Goal: Information Seeking & Learning: Learn about a topic

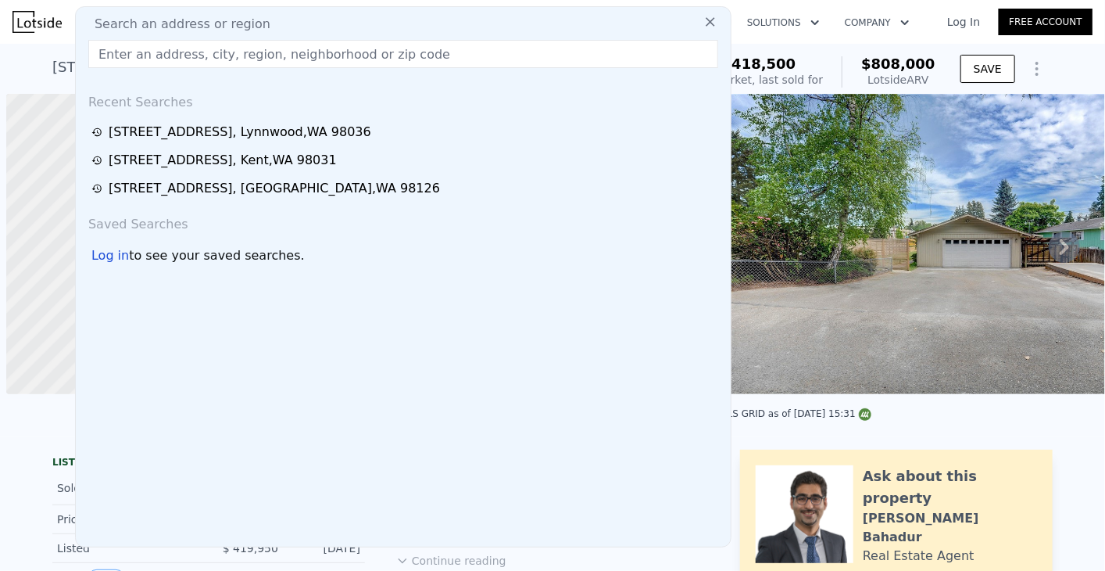
scroll to position [0, 6]
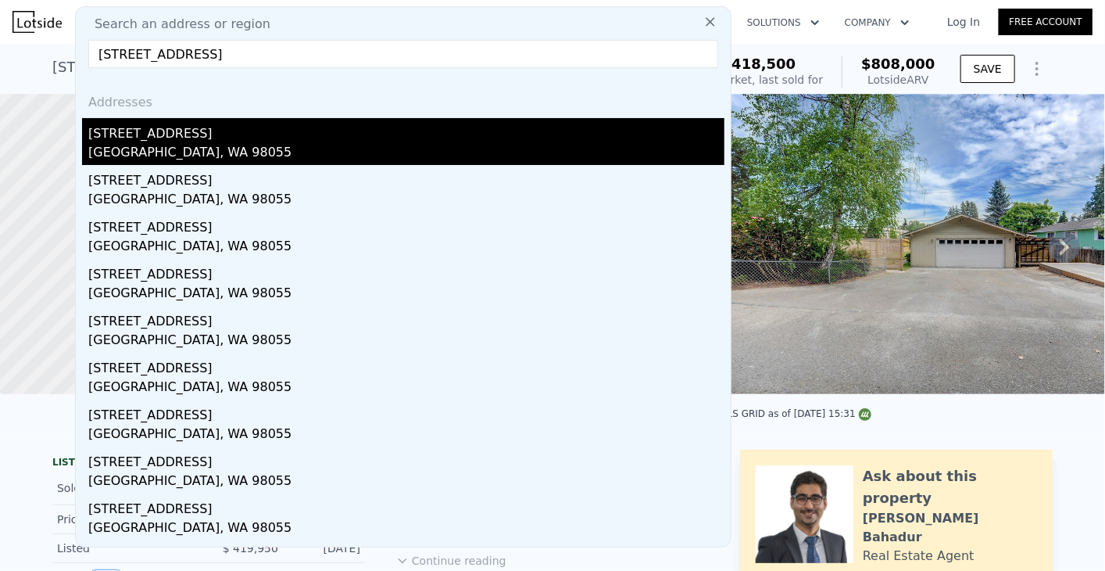
type input "[STREET_ADDRESS]"
click at [210, 141] on div "[STREET_ADDRESS]" at bounding box center [406, 130] width 636 height 25
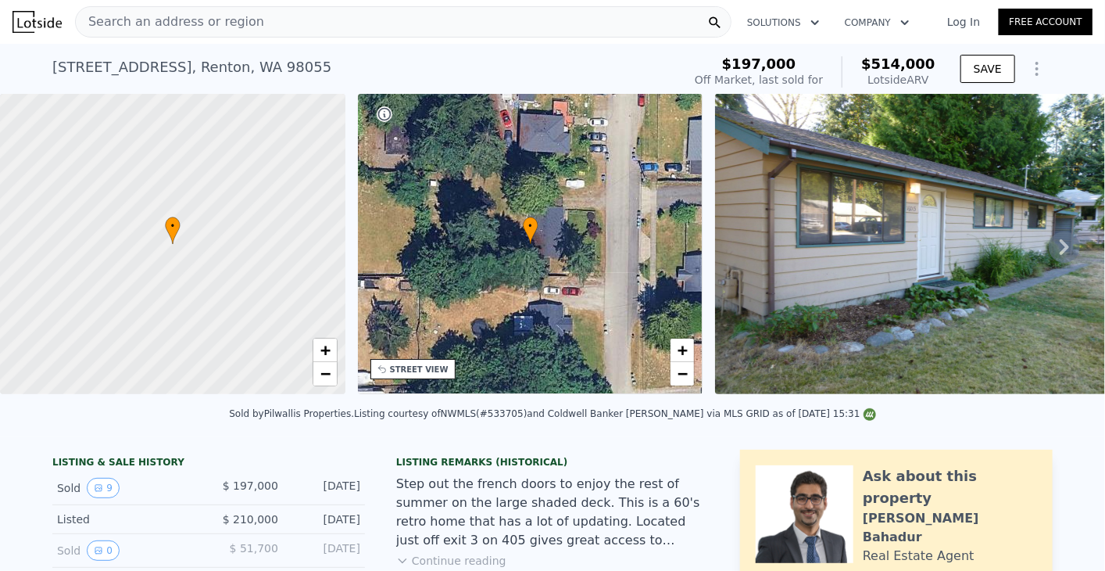
click at [344, 20] on div "Search an address or region" at bounding box center [403, 21] width 657 height 31
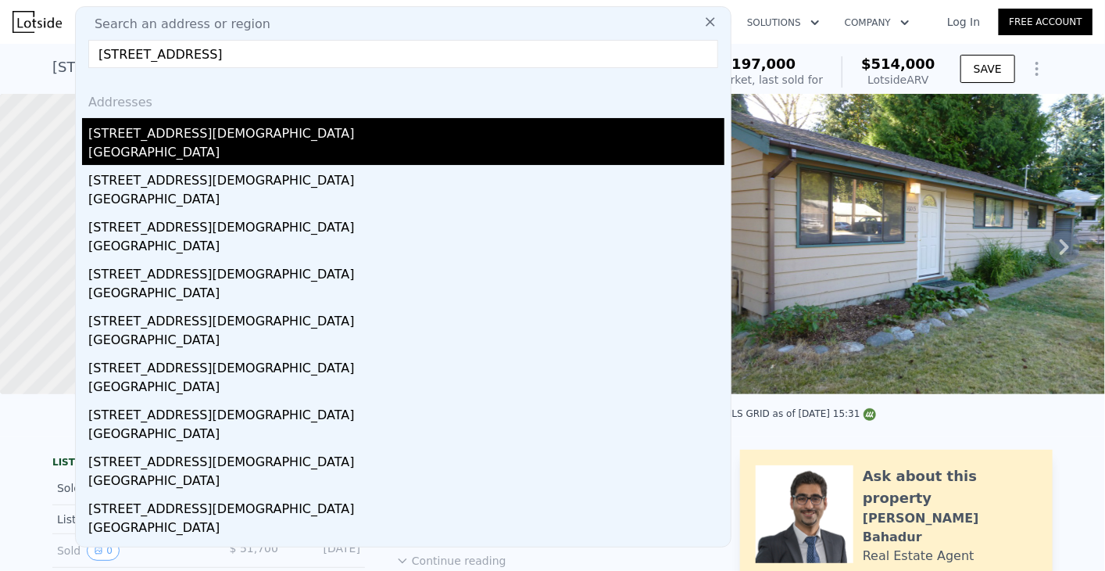
type input "[STREET_ADDRESS]"
click at [225, 138] on div "[STREET_ADDRESS][DEMOGRAPHIC_DATA]" at bounding box center [406, 130] width 636 height 25
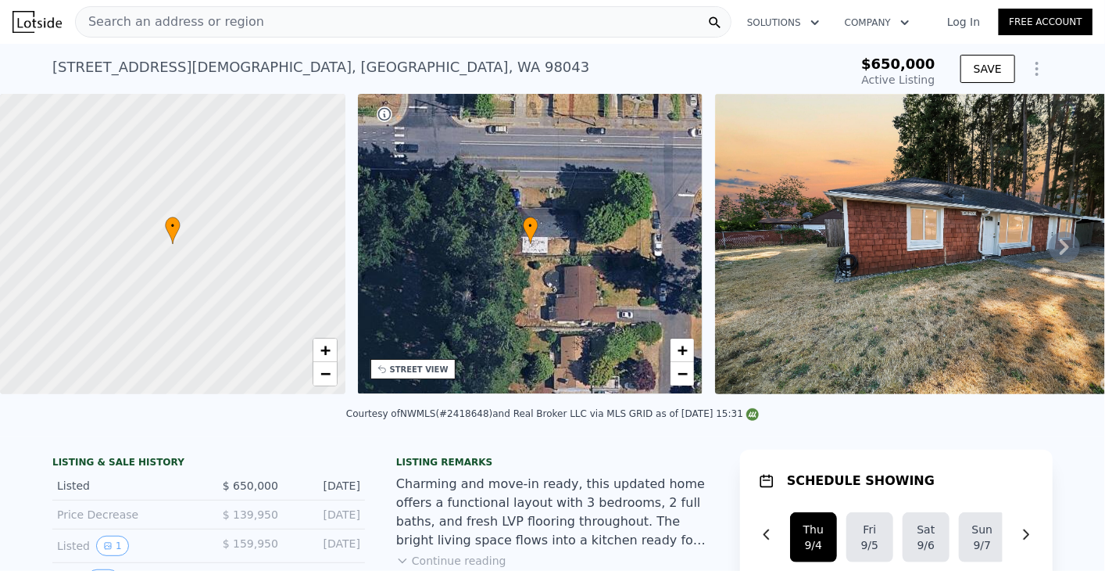
click at [1054, 247] on icon at bounding box center [1064, 246] width 31 height 31
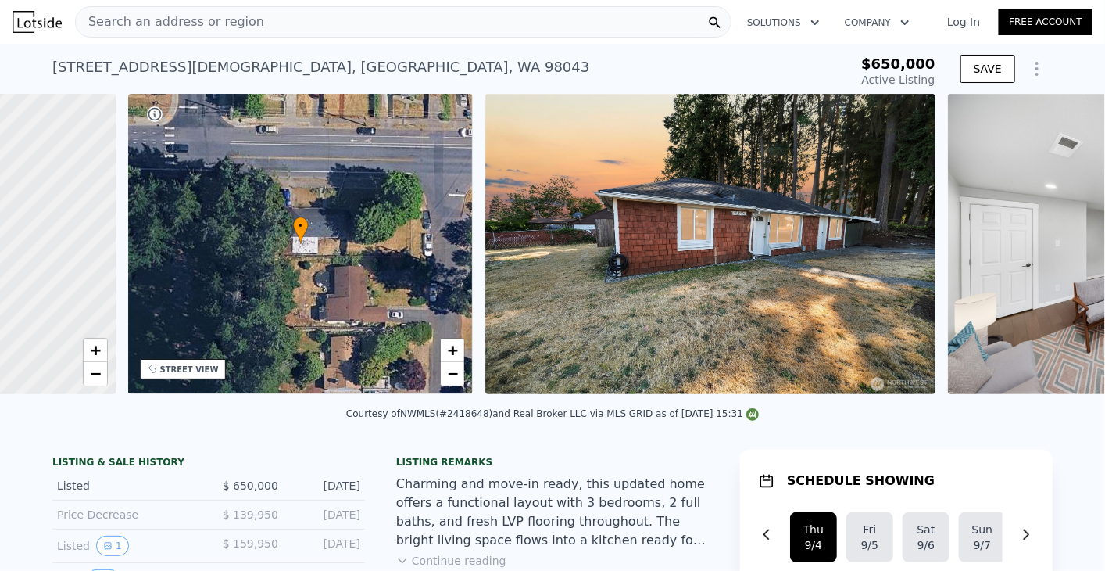
scroll to position [0, 364]
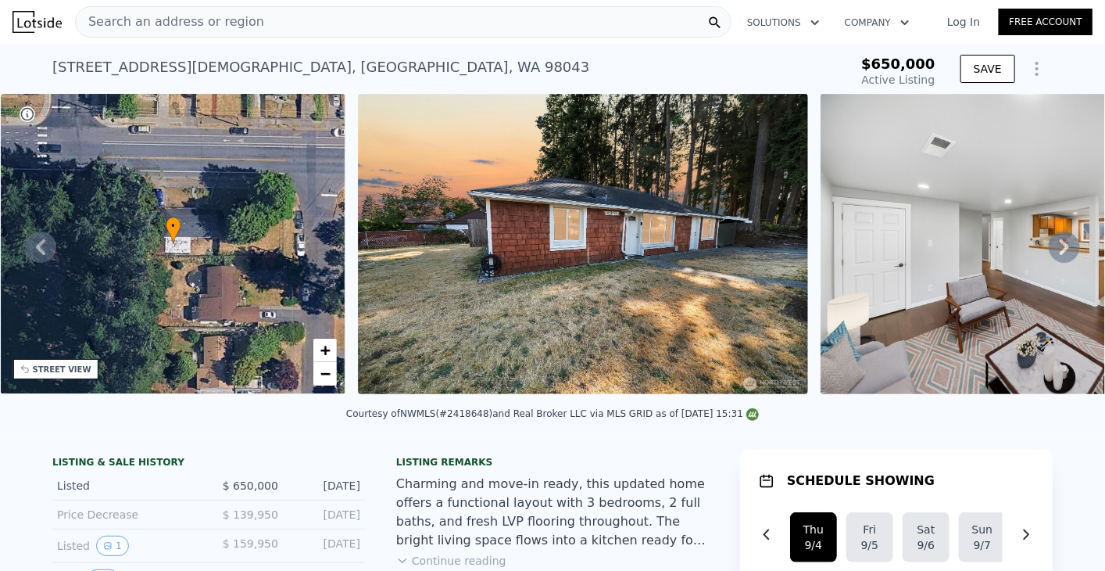
click at [681, 282] on img at bounding box center [583, 244] width 450 height 300
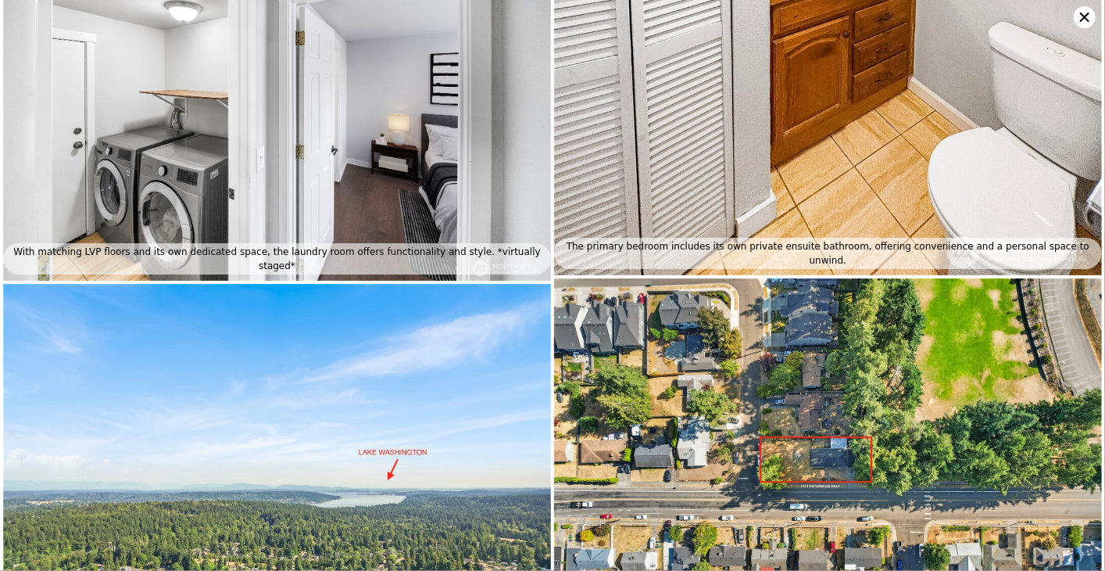
scroll to position [1977, 0]
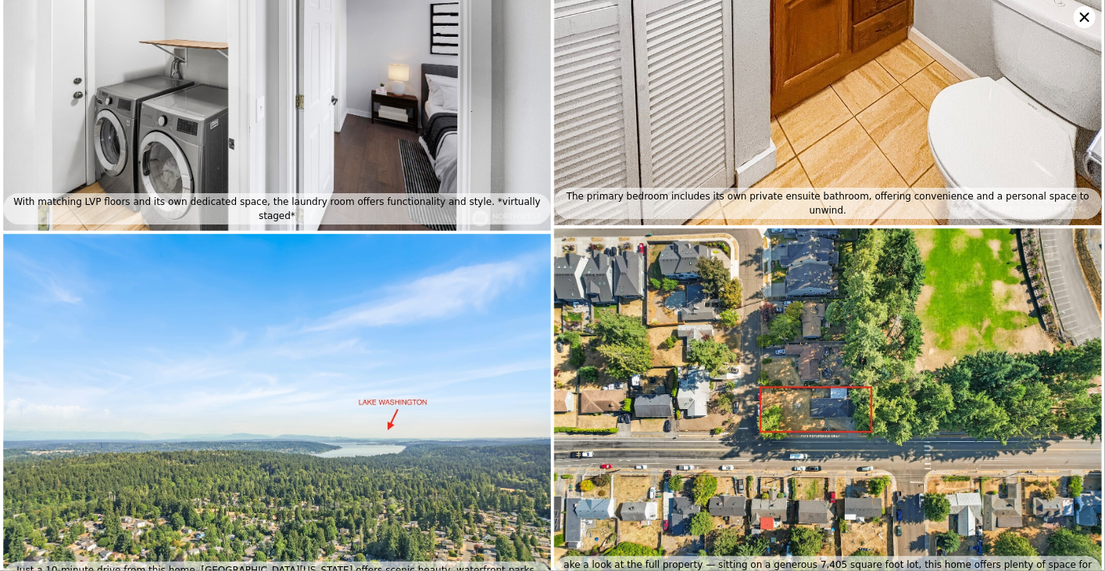
click at [791, 387] on img at bounding box center [828, 410] width 548 height 365
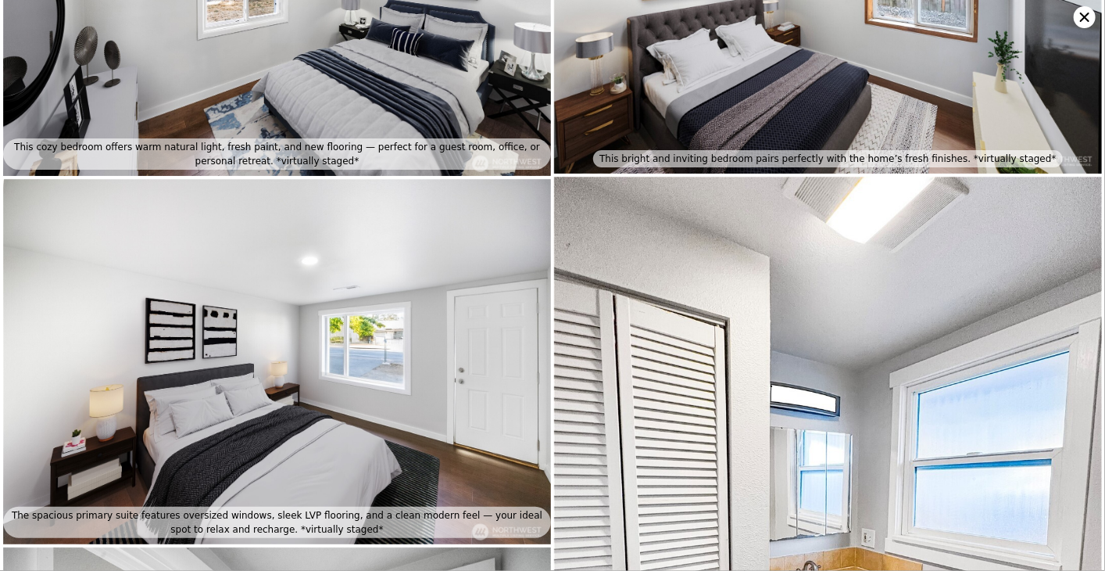
scroll to position [1093, 0]
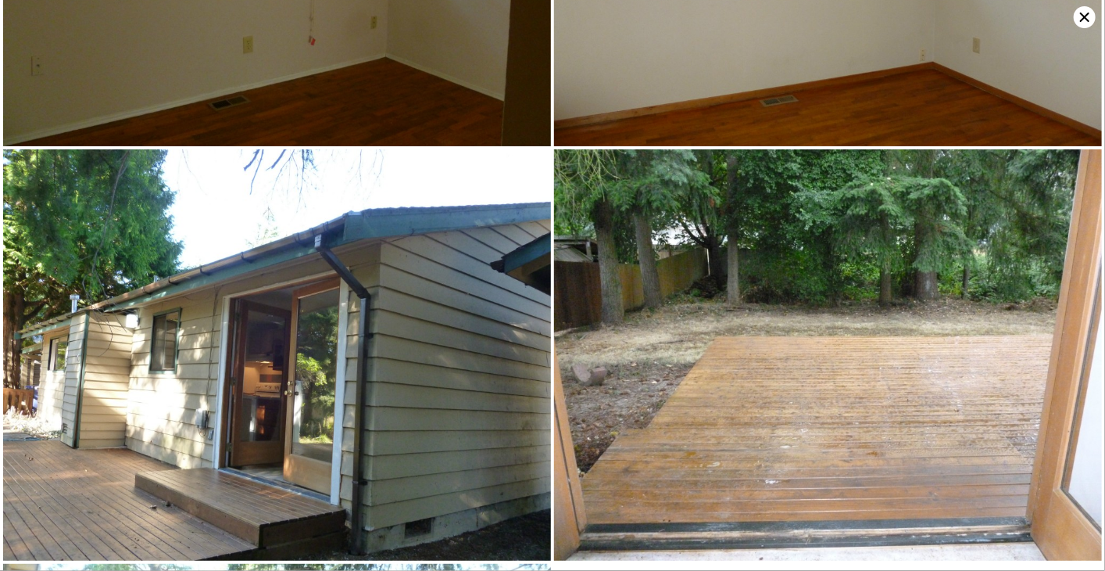
type input "0.75"
type input "860"
type input "1400"
type input "7310"
type input "18266"
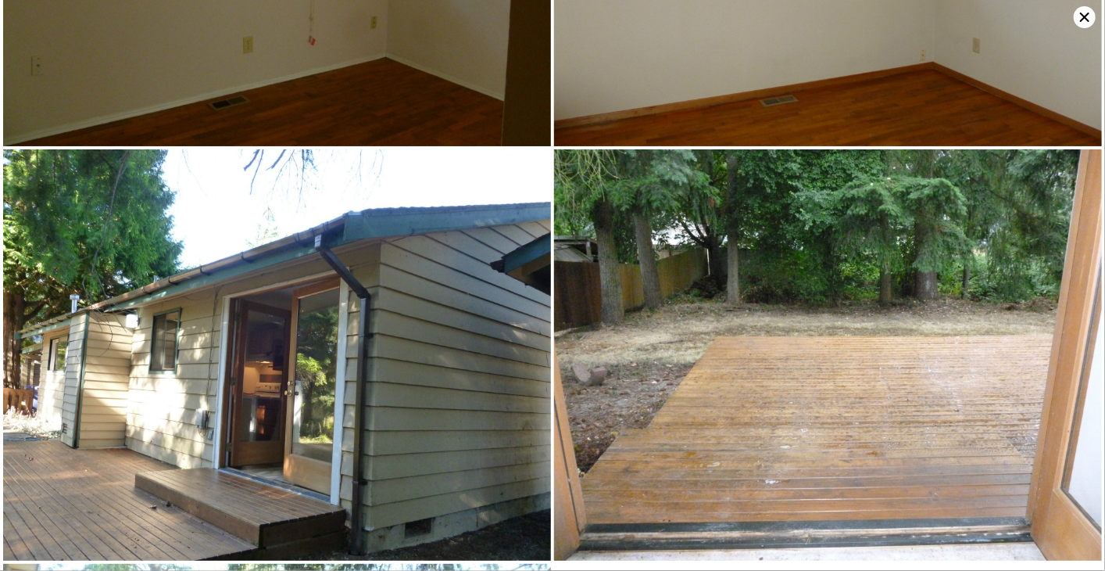
type input "$ 514,000"
type input "5"
type input "$ 264,304"
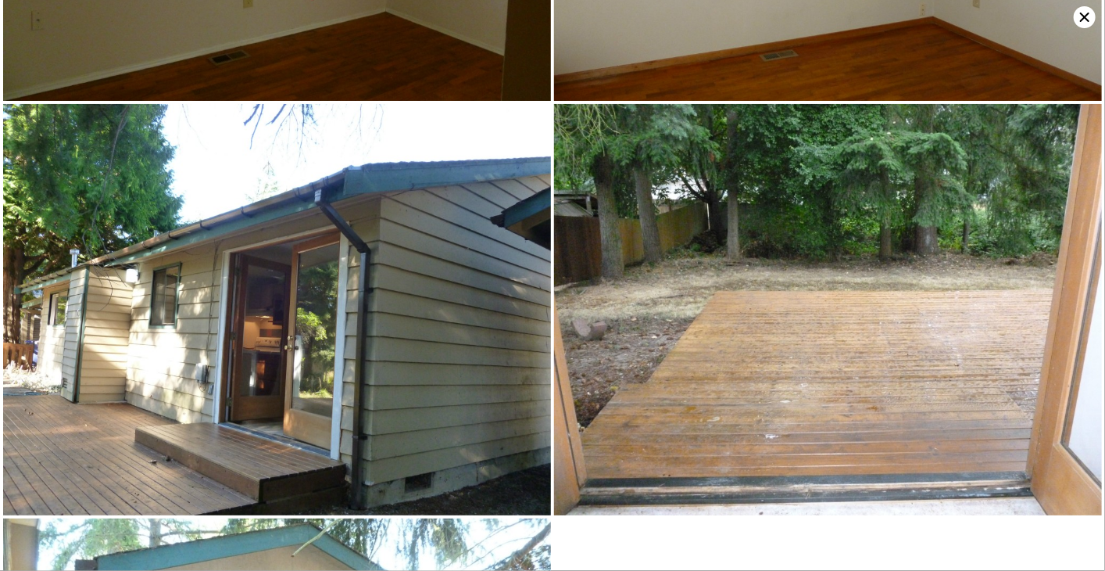
scroll to position [1229, 0]
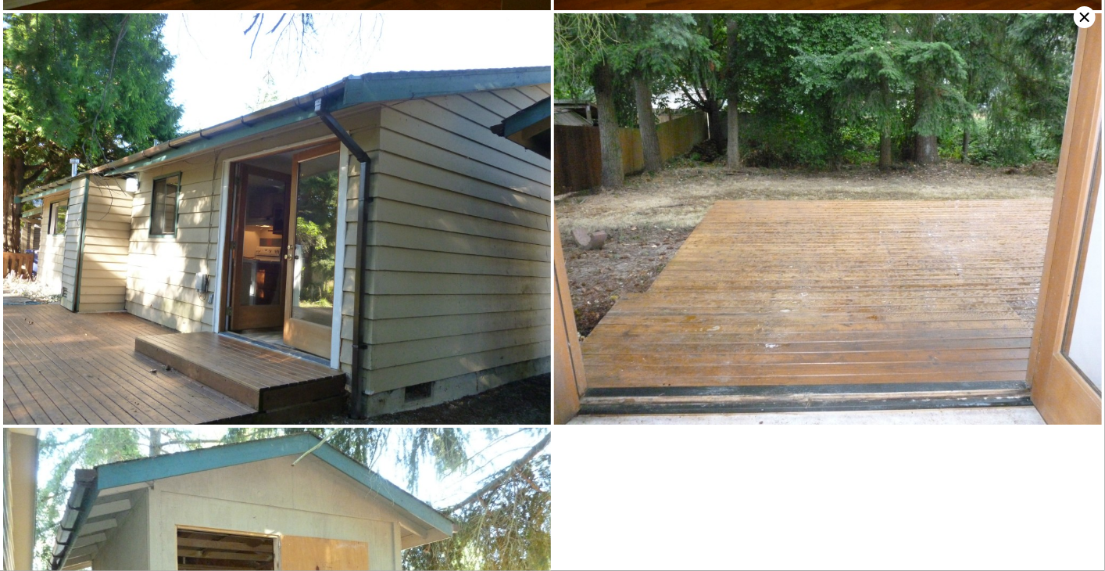
click at [1080, 16] on icon at bounding box center [1085, 17] width 22 height 22
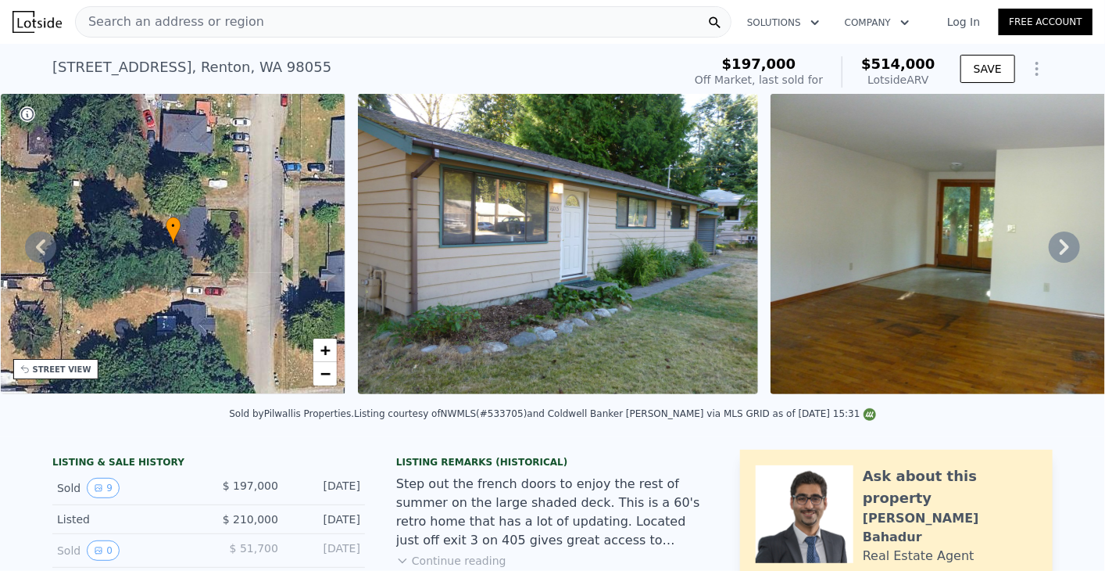
click at [281, 31] on div "Search an address or region" at bounding box center [403, 21] width 657 height 31
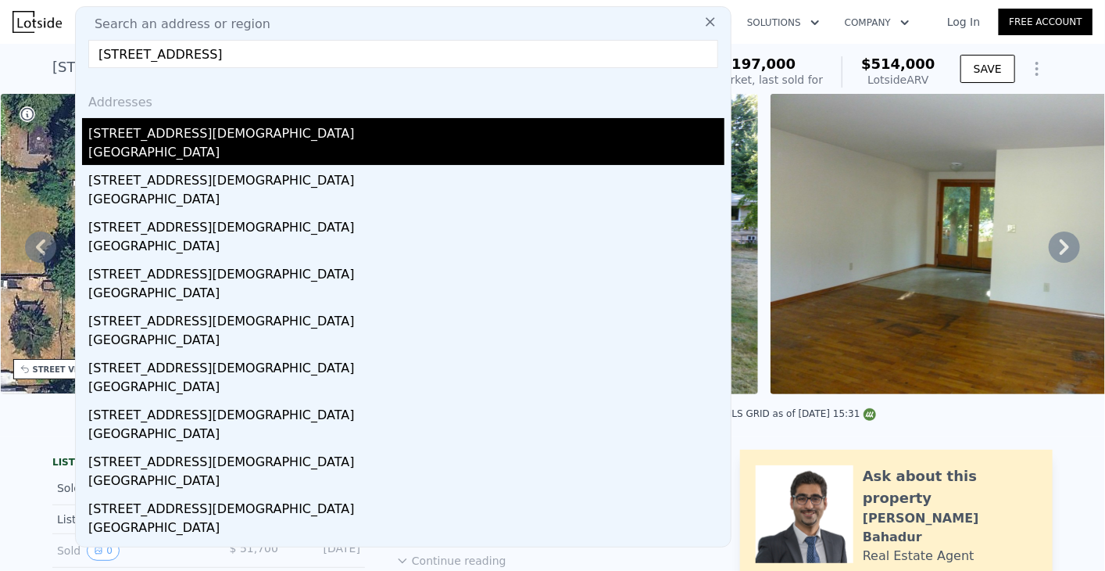
type input "[STREET_ADDRESS]"
click at [202, 135] on div "[STREET_ADDRESS][DEMOGRAPHIC_DATA]" at bounding box center [406, 130] width 636 height 25
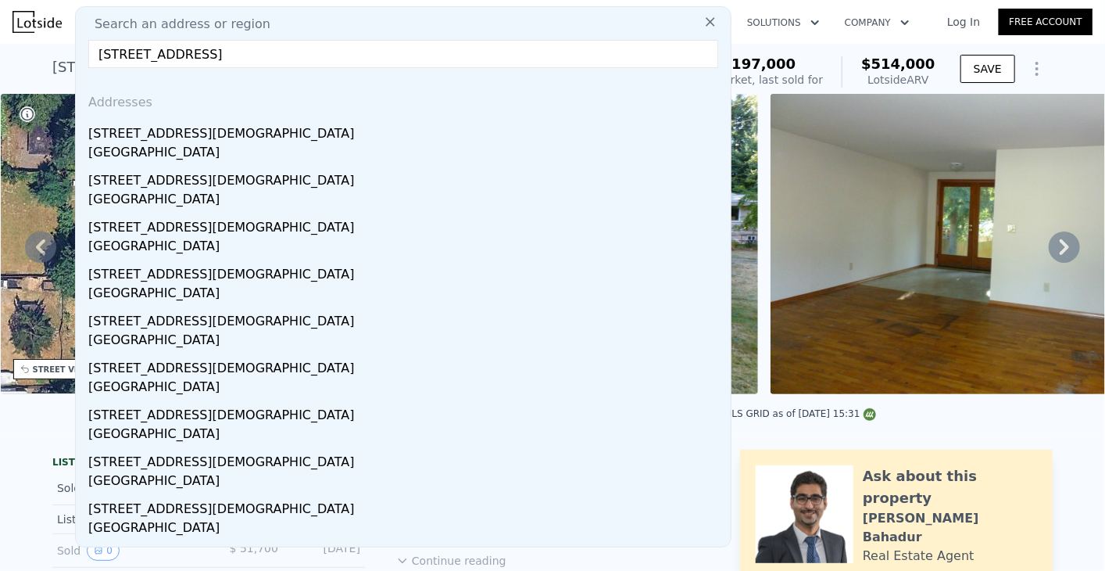
type input "1"
type input "828"
type input "1224"
type input "6534"
type input "12197"
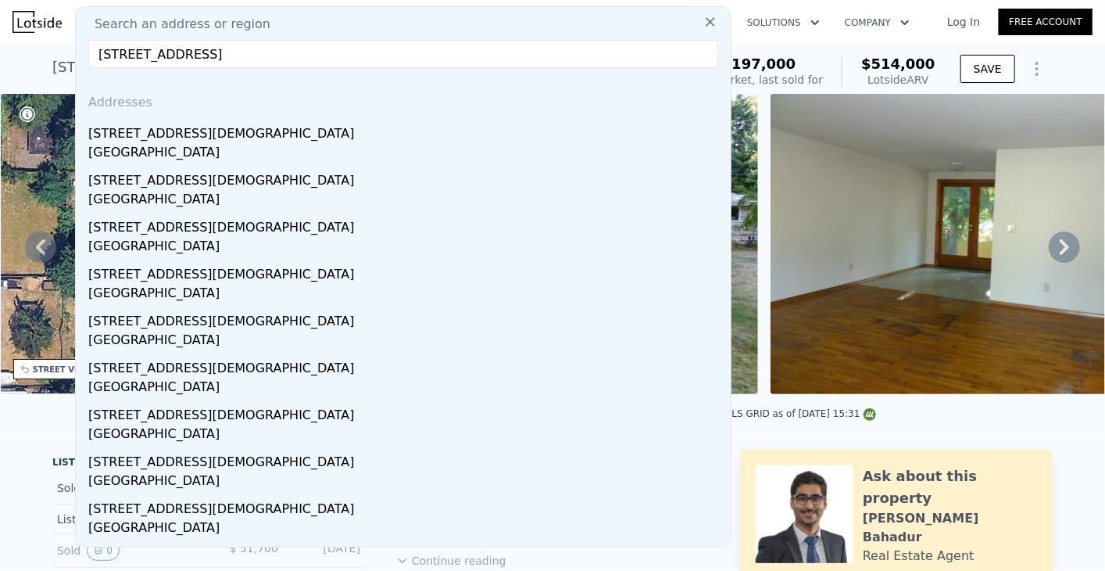
type input "$ 698,000"
type input "6"
type input "-$ 50,666"
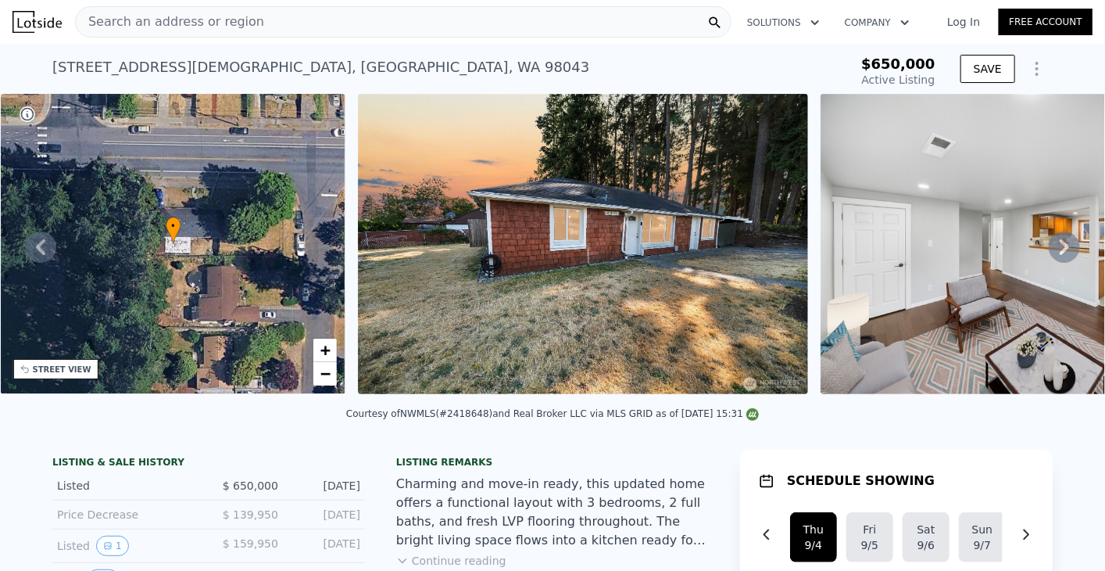
click at [413, 20] on div "Search an address or region" at bounding box center [403, 21] width 657 height 31
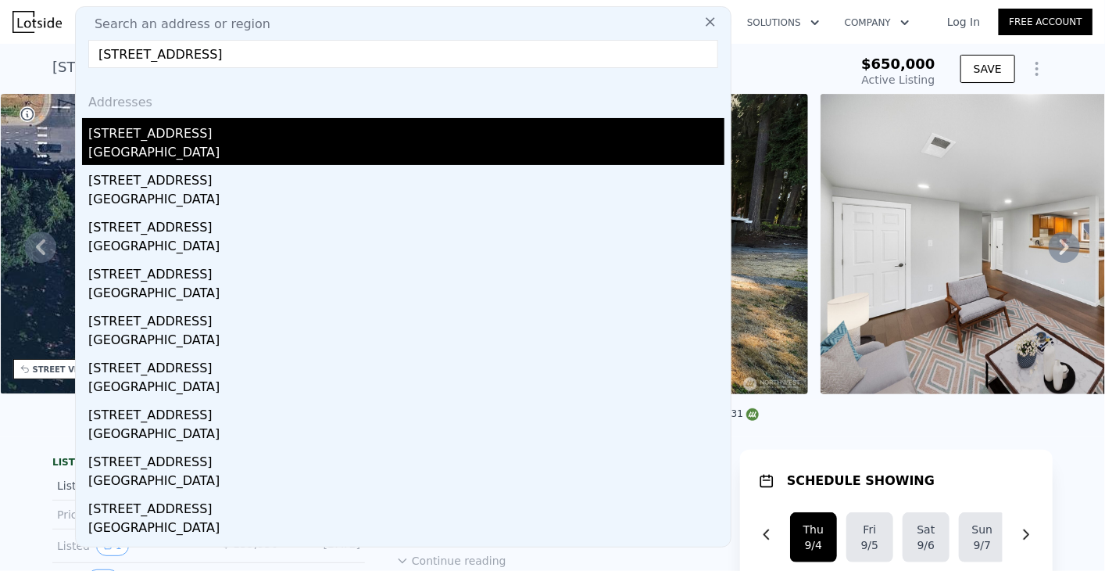
type input "[STREET_ADDRESS]"
click at [220, 144] on div "[GEOGRAPHIC_DATA]" at bounding box center [406, 154] width 636 height 22
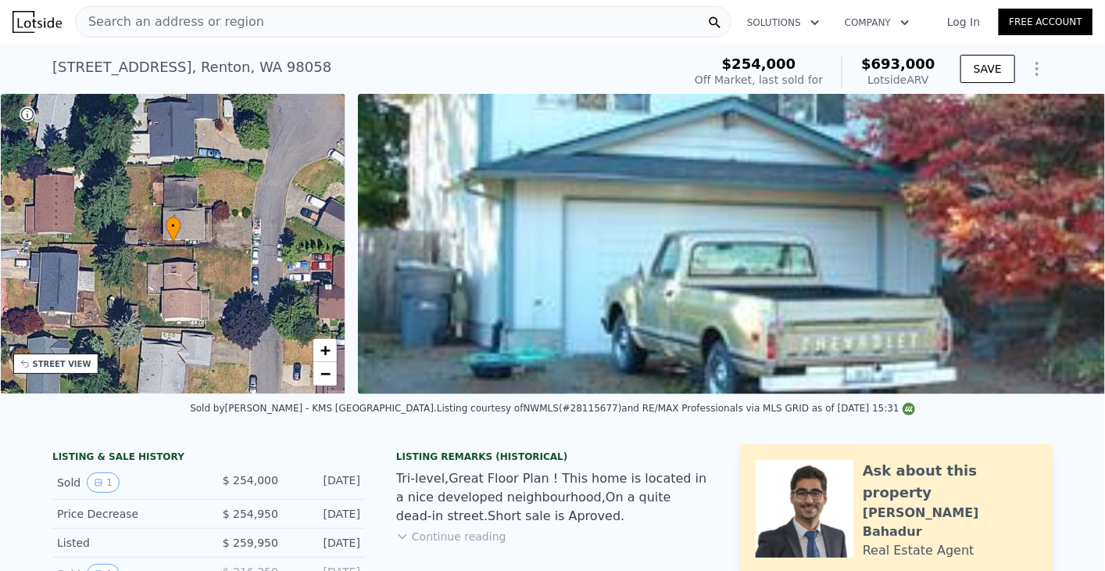
click at [285, 23] on div "Search an address or region" at bounding box center [403, 21] width 657 height 31
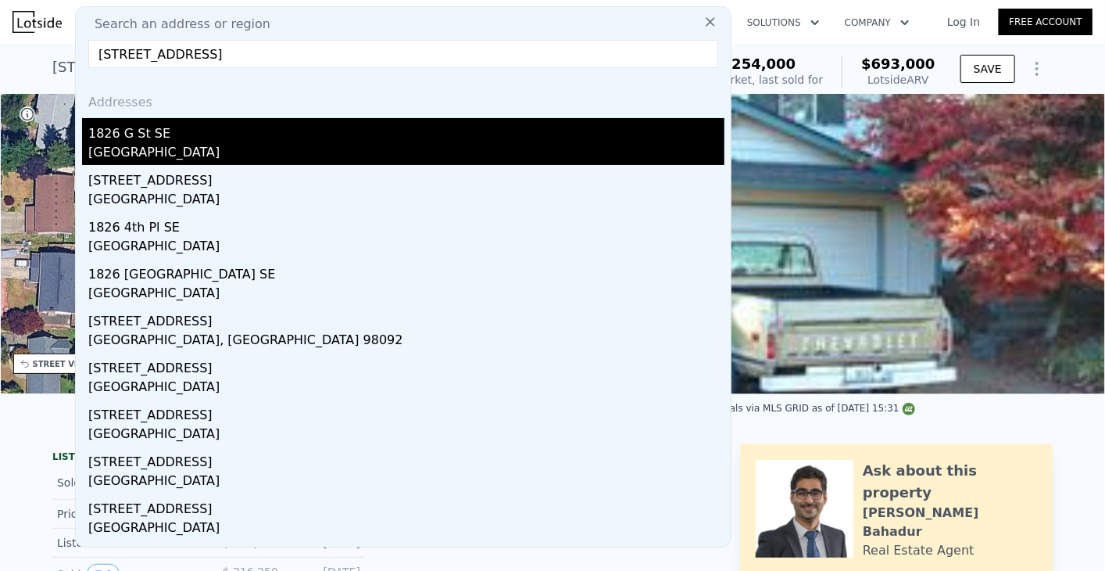
type input "[STREET_ADDRESS]"
click at [163, 147] on div "[GEOGRAPHIC_DATA]" at bounding box center [406, 154] width 636 height 22
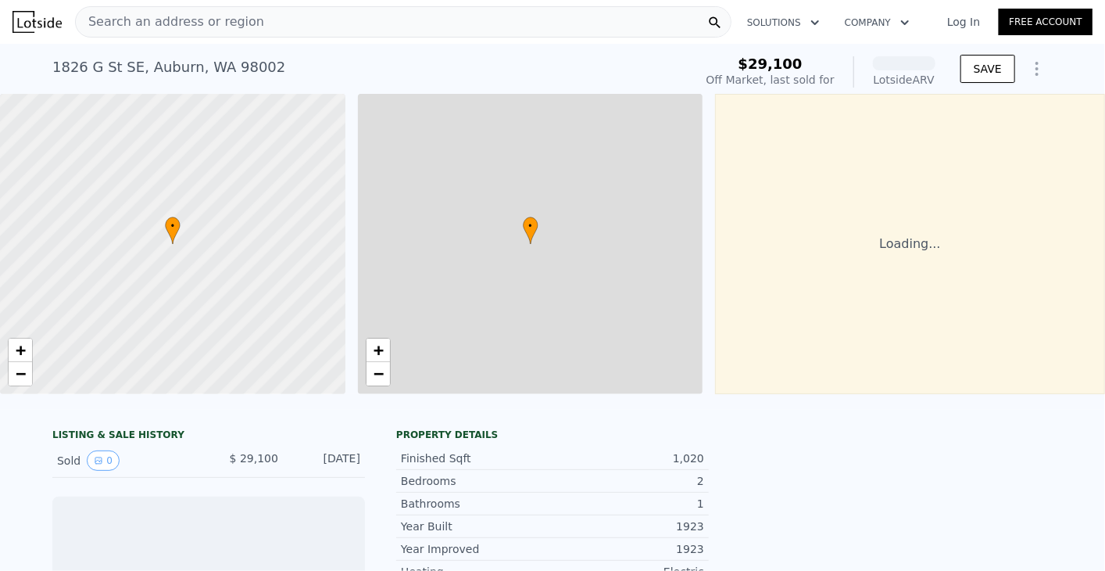
scroll to position [0, 6]
